Goal: Information Seeking & Learning: Learn about a topic

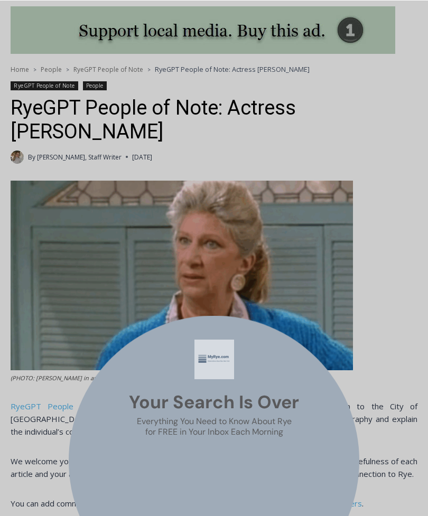
scroll to position [391, 0]
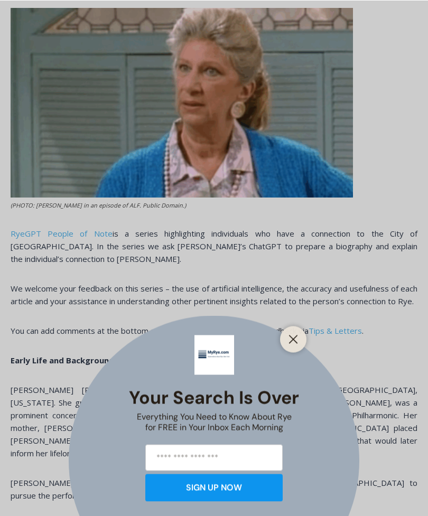
click at [295, 343] on line "Close" at bounding box center [293, 339] width 7 height 7
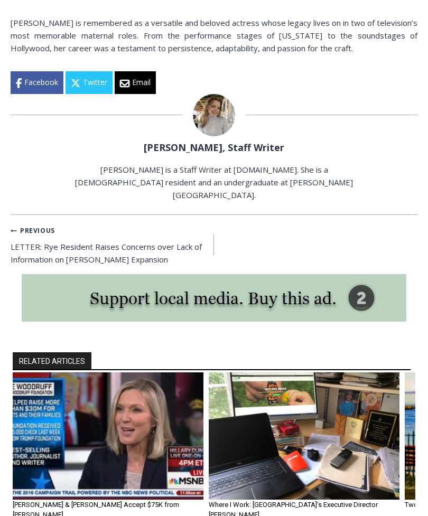
scroll to position [2064, 0]
click at [105, 373] on img "1 of 6" at bounding box center [108, 436] width 191 height 127
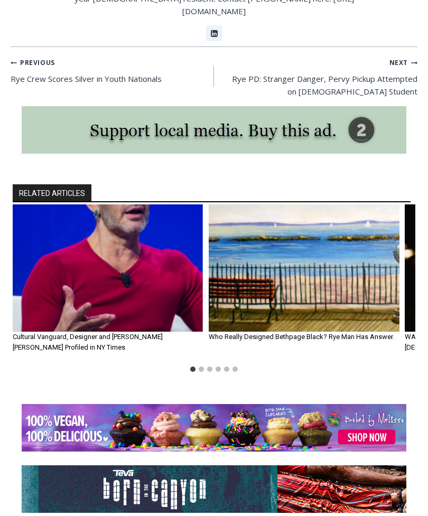
scroll to position [1277, 0]
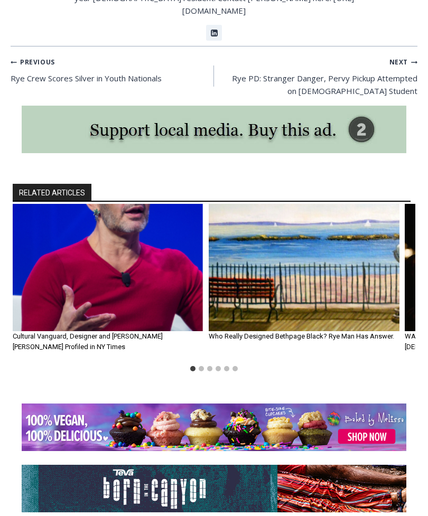
click at [311, 270] on img "2 of 6" at bounding box center [304, 267] width 191 height 127
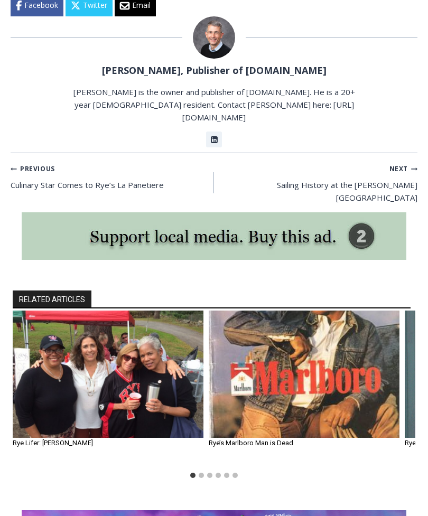
scroll to position [705, 0]
click at [329, 334] on img "2 of 6" at bounding box center [304, 374] width 191 height 127
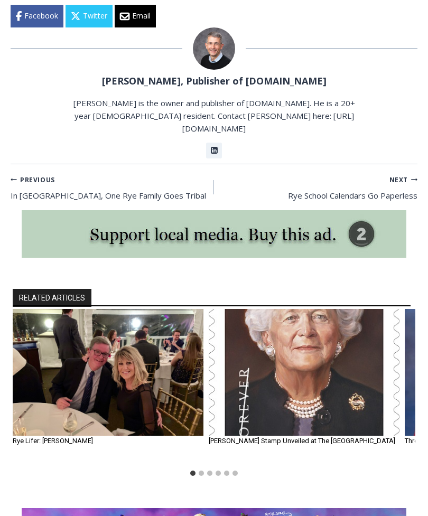
scroll to position [951, 0]
click at [113, 349] on img "1 of 6" at bounding box center [108, 372] width 191 height 127
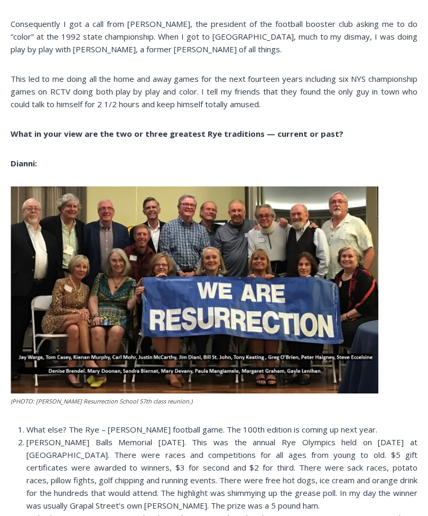
scroll to position [2944, 0]
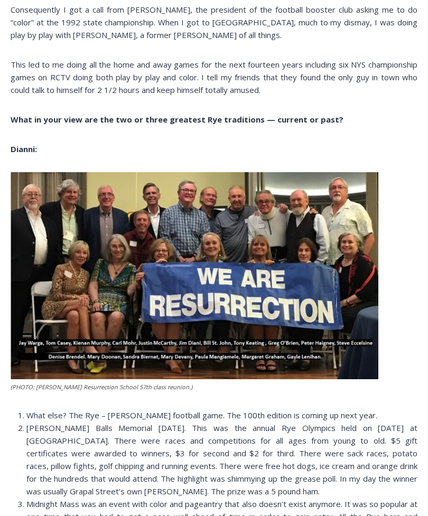
click at [365, 409] on li "What else? The Rye – Harrison football game. The 100th edition is coming up nex…" at bounding box center [221, 415] width 391 height 13
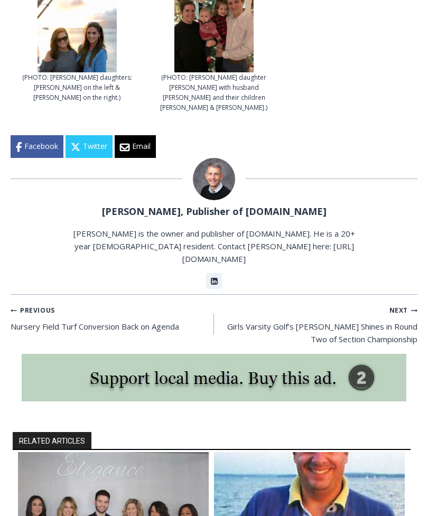
scroll to position [4816, 0]
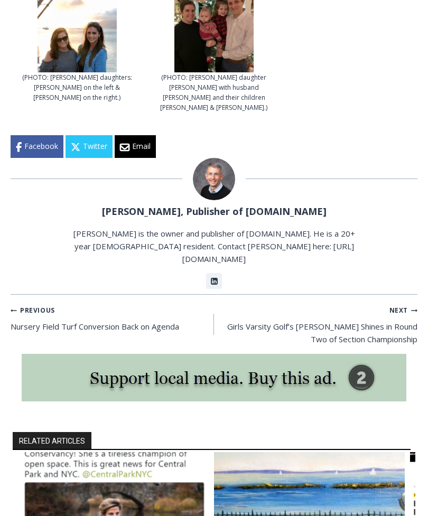
click at [122, 452] on img "4 of 6" at bounding box center [113, 515] width 191 height 127
click at [142, 452] on img "4 of 6" at bounding box center [113, 515] width 191 height 127
